Goal: Navigation & Orientation: Go to known website

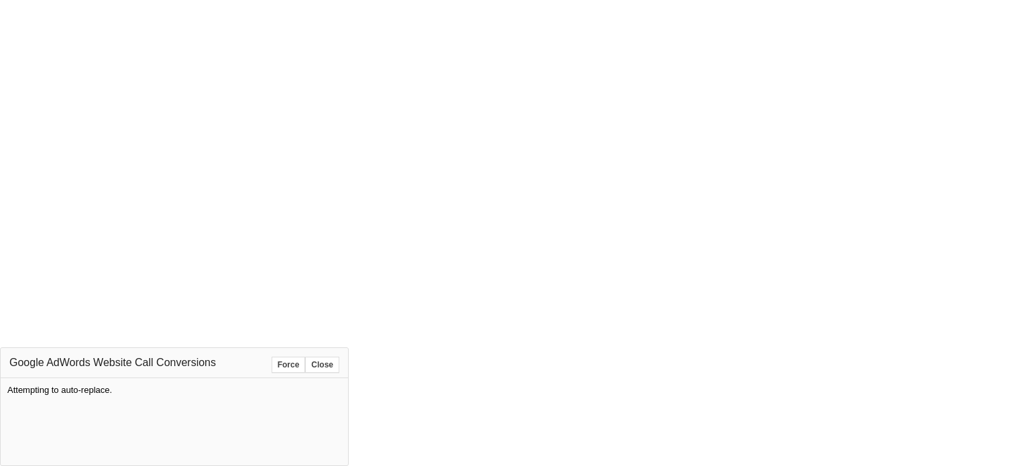
click at [286, 367] on button "Force" at bounding box center [289, 365] width 34 height 16
